Goal: Task Accomplishment & Management: Manage account settings

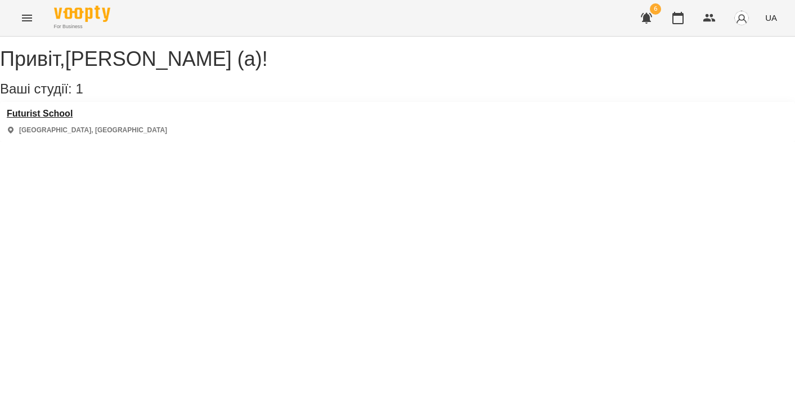
click at [47, 119] on h3 "Futurist School" at bounding box center [87, 114] width 160 height 10
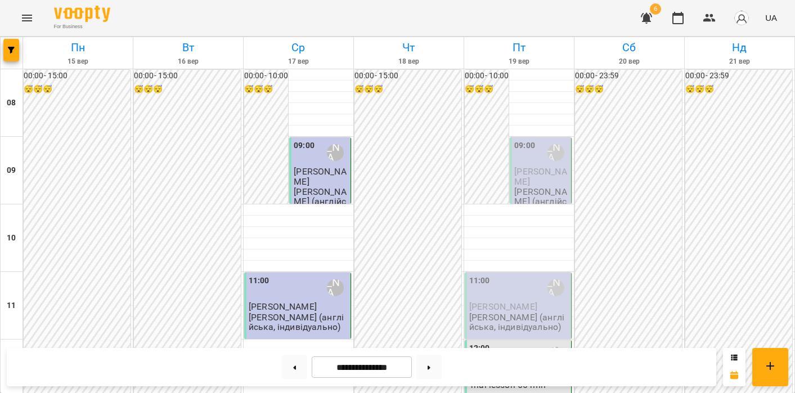
scroll to position [530, 0]
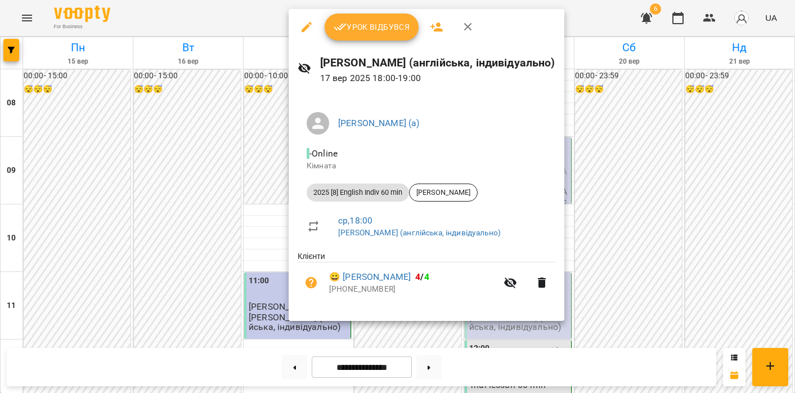
click at [380, 30] on span "Урок відбувся" at bounding box center [372, 27] width 77 height 14
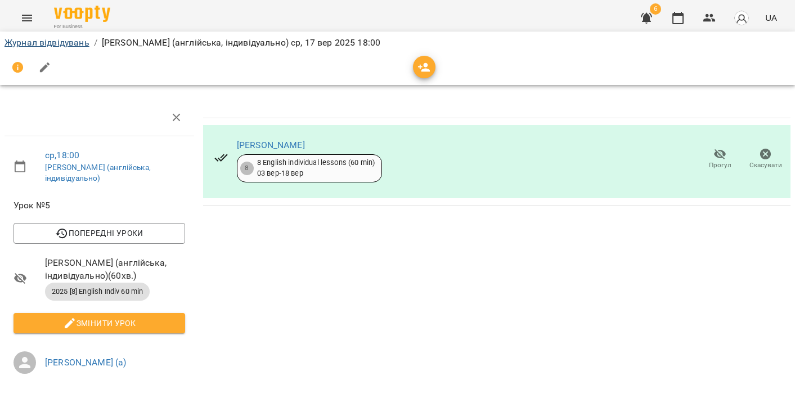
click at [63, 44] on link "Журнал відвідувань" at bounding box center [47, 42] width 85 height 11
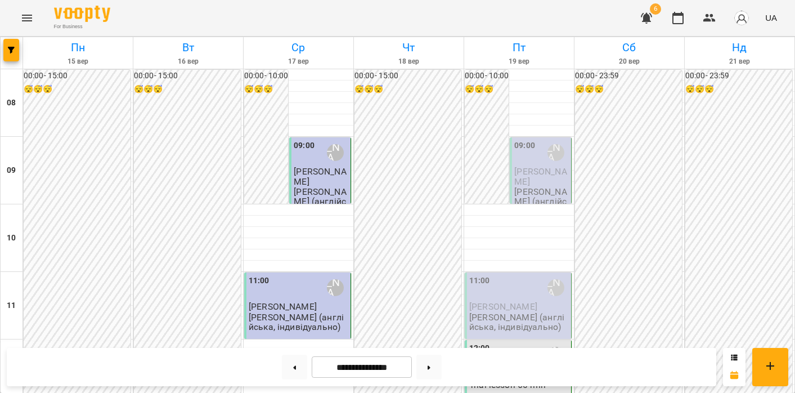
scroll to position [641, 0]
click at [427, 365] on button at bounding box center [428, 366] width 25 height 25
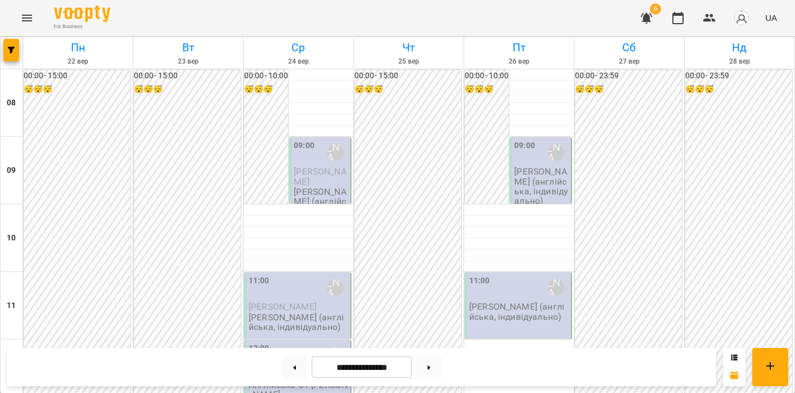
scroll to position [152, 0]
click at [291, 365] on button at bounding box center [294, 366] width 25 height 25
type input "**********"
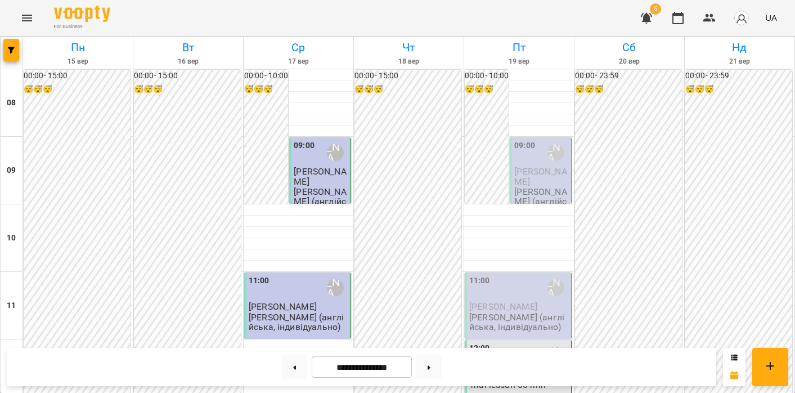
scroll to position [646, 0]
